Goal: Download file/media

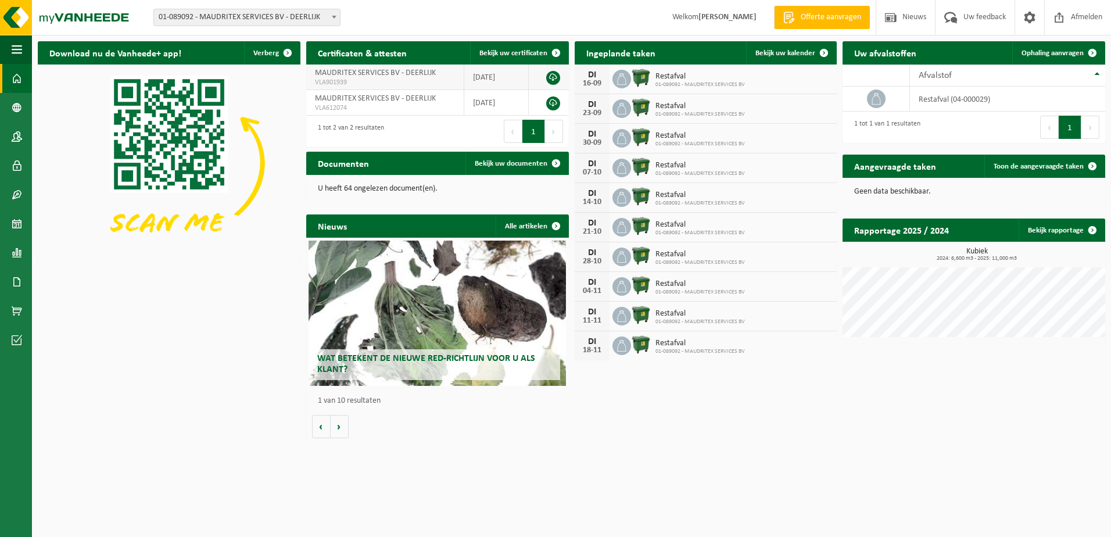
click at [400, 72] on span "MAUDRITEX SERVICES BV - DEERLIJK" at bounding box center [375, 73] width 121 height 9
click at [553, 78] on link at bounding box center [553, 78] width 14 height 14
click at [554, 101] on link at bounding box center [553, 103] width 14 height 14
click at [788, 48] on link "Bekijk uw kalender" at bounding box center [790, 52] width 89 height 23
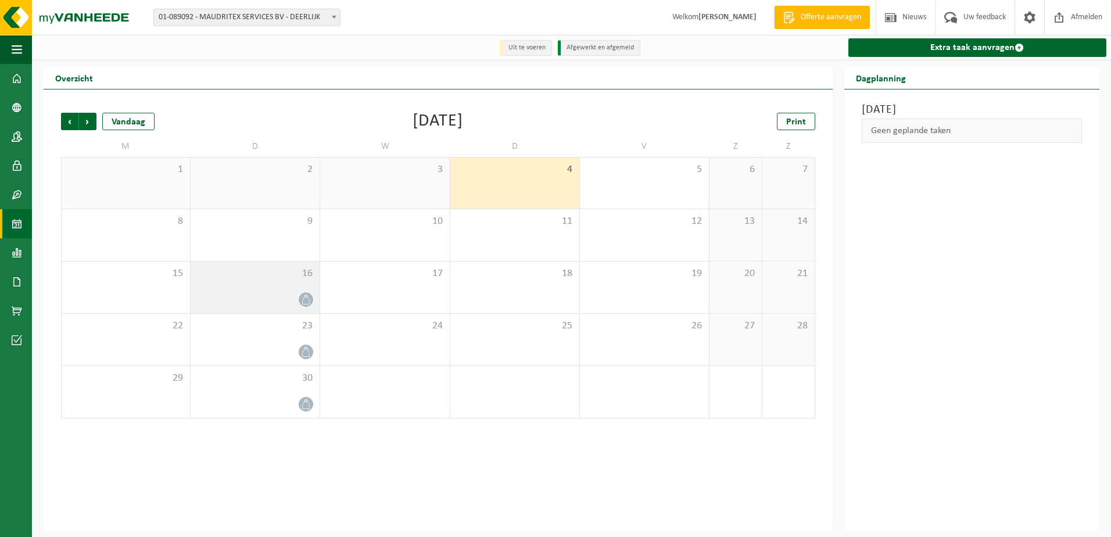
click at [291, 300] on div at bounding box center [254, 300] width 117 height 16
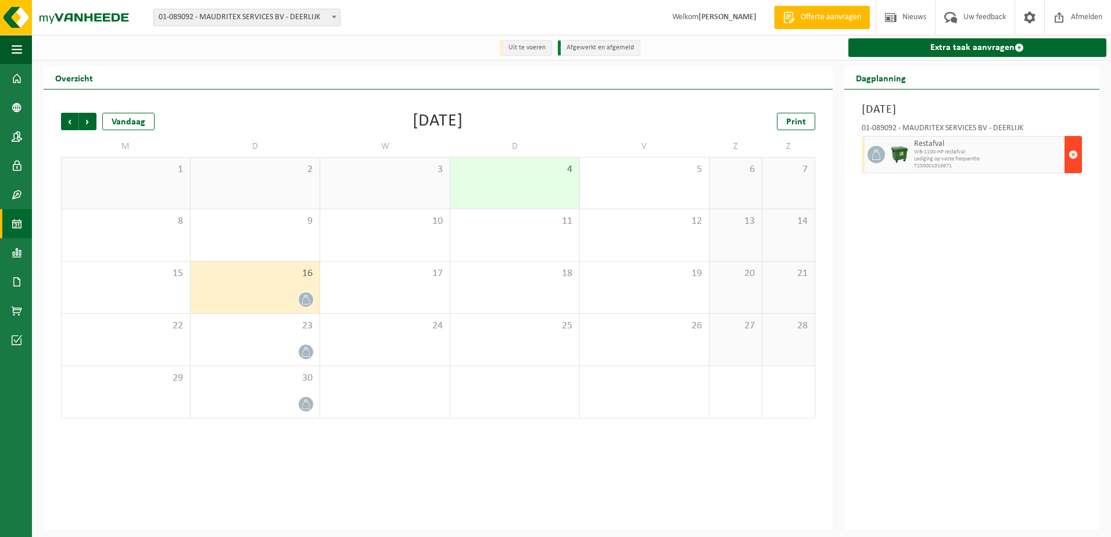
click at [1075, 153] on span "button" at bounding box center [1073, 154] width 9 height 23
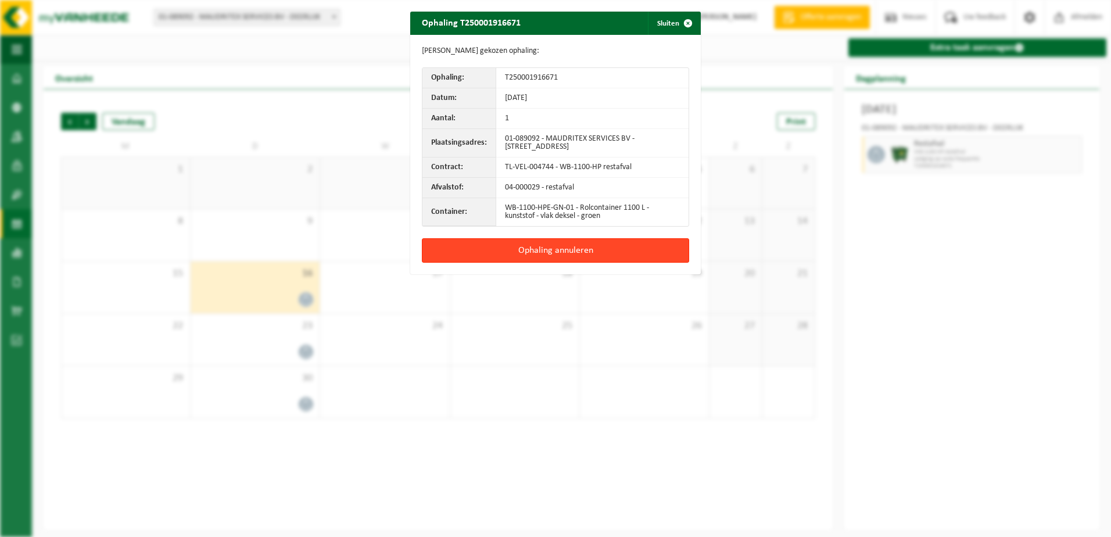
click at [556, 250] on button "Ophaling annuleren" at bounding box center [555, 250] width 267 height 24
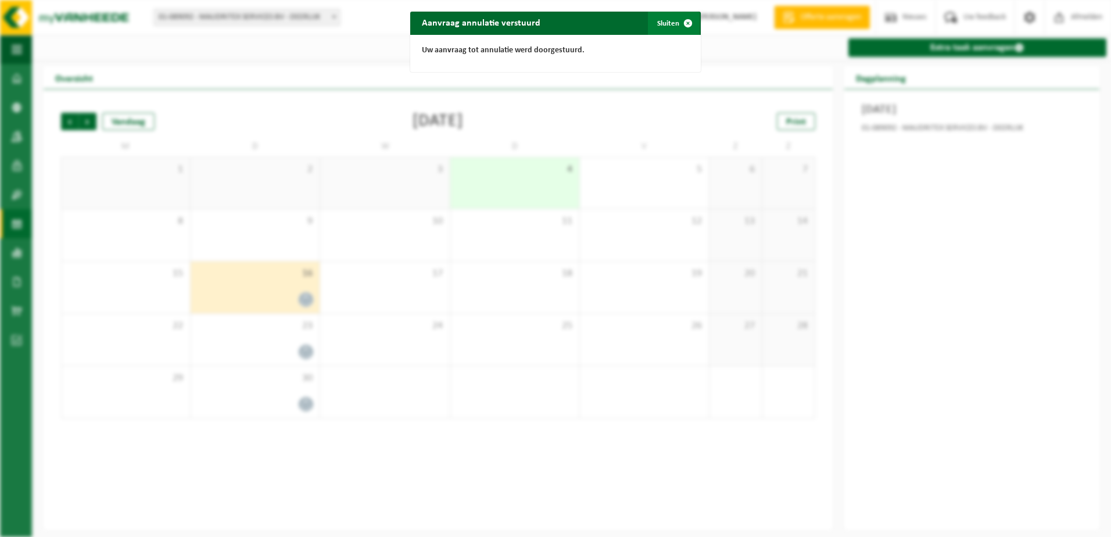
click at [663, 21] on button "Sluiten" at bounding box center [674, 23] width 52 height 23
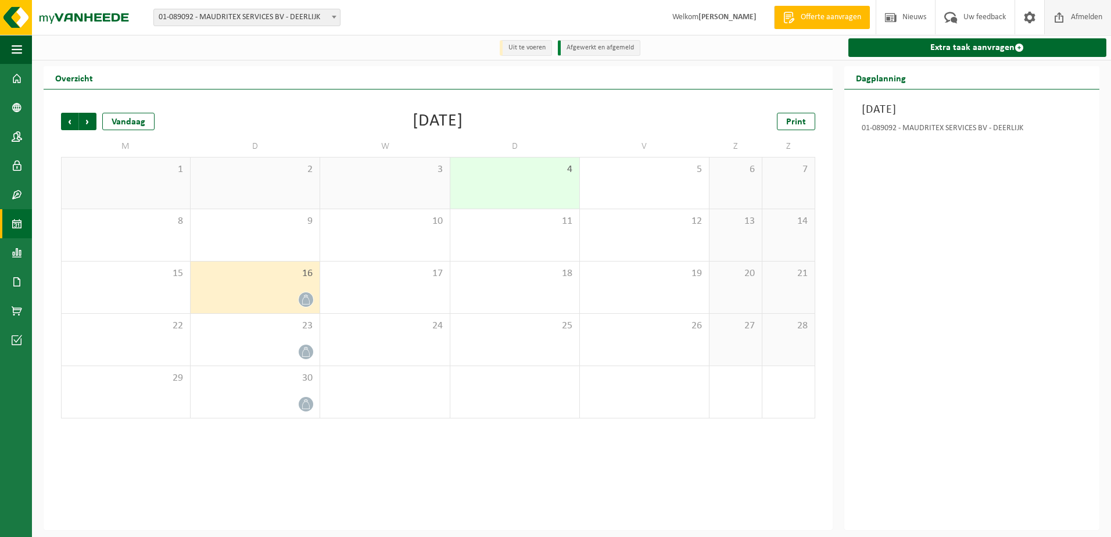
click at [1085, 8] on span "Afmelden" at bounding box center [1086, 17] width 37 height 34
